Goal: Information Seeking & Learning: Learn about a topic

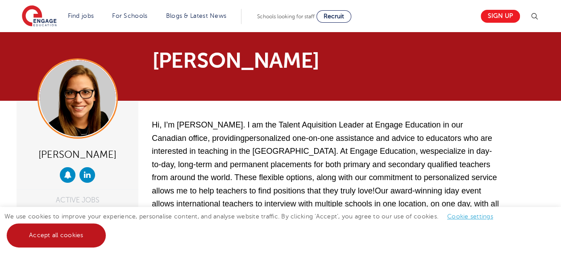
click at [98, 237] on link "Accept all cookies" at bounding box center [56, 235] width 99 height 24
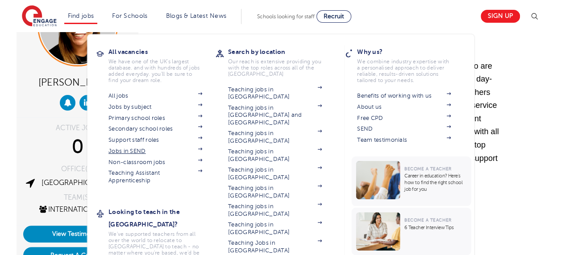
scroll to position [73, 0]
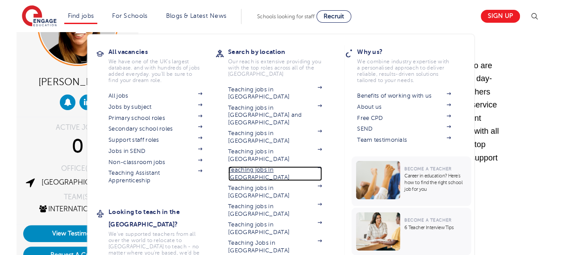
click at [271, 166] on link "Teaching jobs in [GEOGRAPHIC_DATA]" at bounding box center [275, 173] width 94 height 15
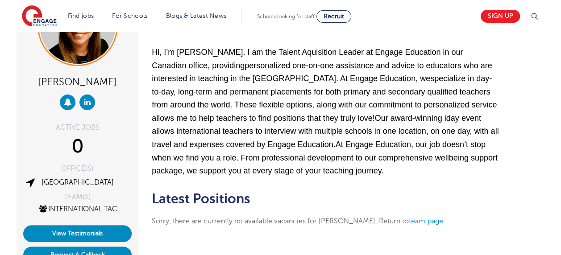
scroll to position [0, 0]
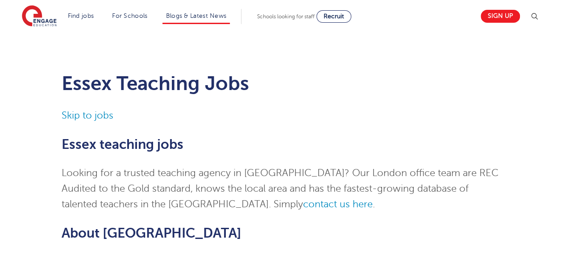
click at [186, 21] on li "Blogs & Latest News" at bounding box center [196, 16] width 68 height 15
click at [206, 14] on link "Blogs & Latest News" at bounding box center [196, 15] width 61 height 7
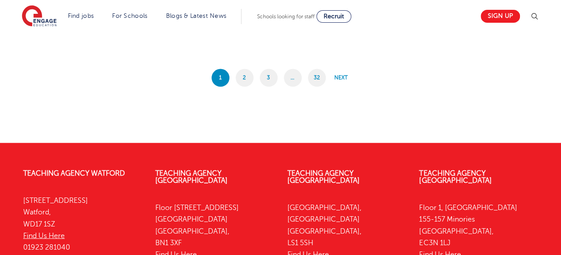
scroll to position [858, 0]
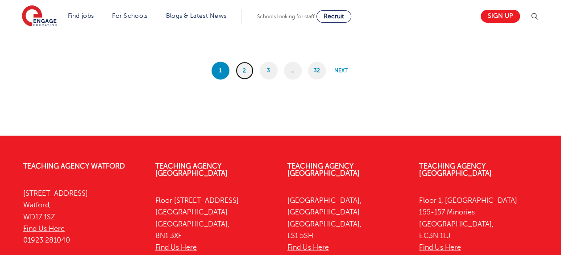
click at [245, 74] on link "2" at bounding box center [244, 71] width 18 height 18
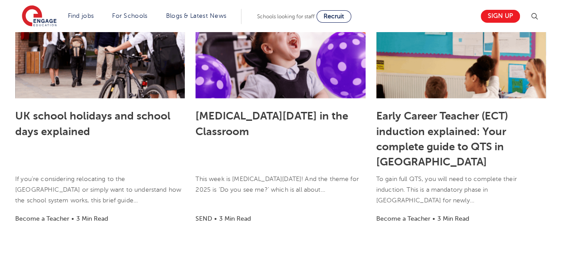
scroll to position [718, 0]
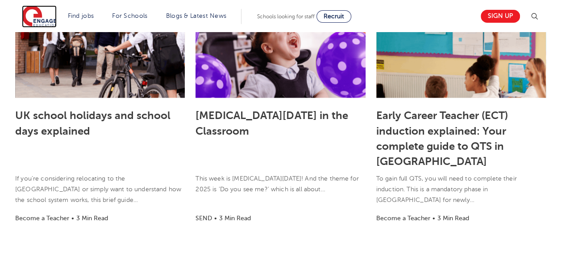
click at [41, 23] on img at bounding box center [39, 16] width 35 height 22
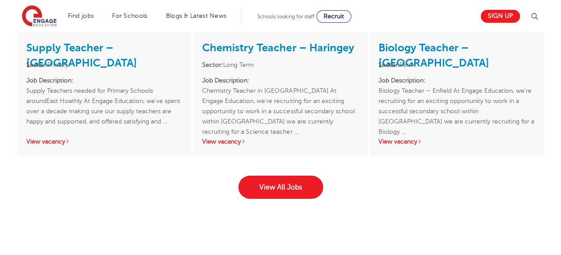
scroll to position [1414, 0]
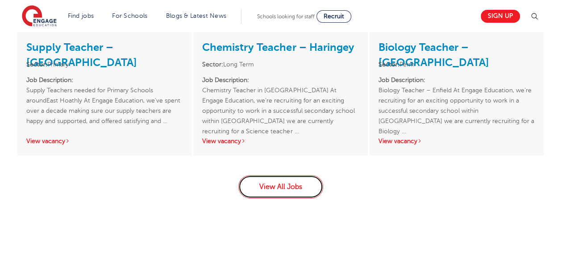
click at [289, 175] on link "View All Jobs" at bounding box center [280, 186] width 85 height 23
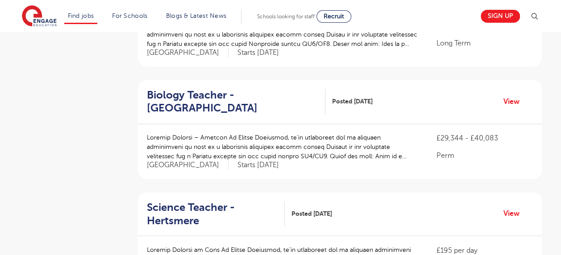
scroll to position [646, 0]
